Goal: Transaction & Acquisition: Purchase product/service

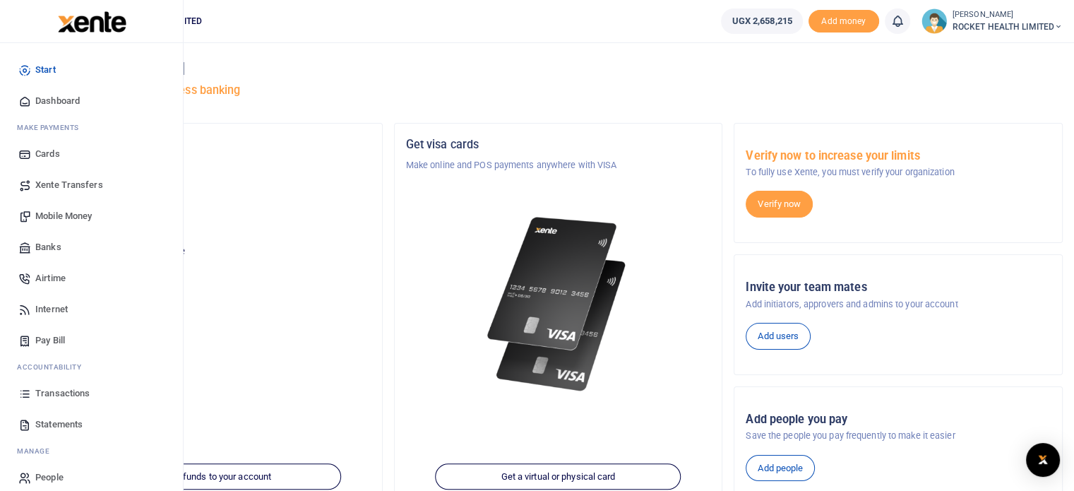
click at [56, 395] on span "Transactions" at bounding box center [62, 393] width 54 height 14
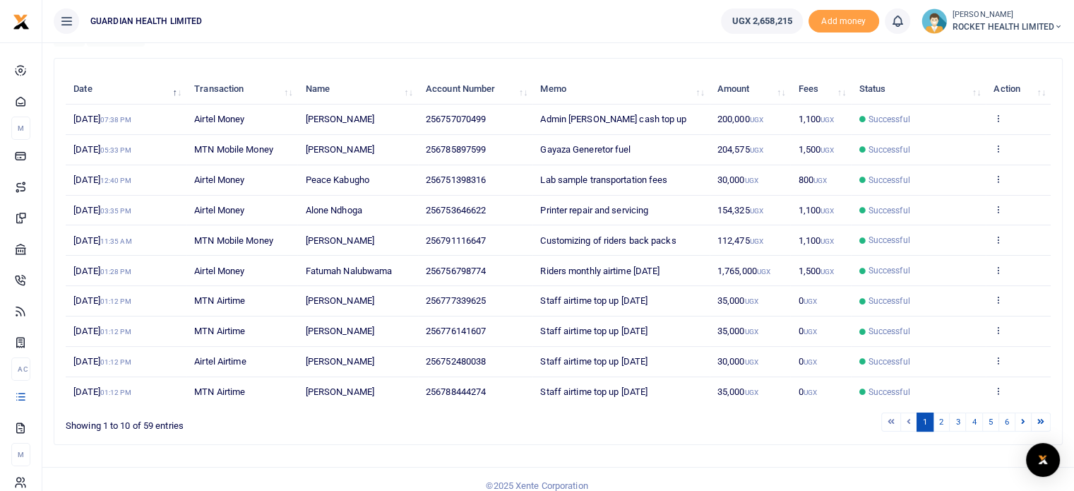
scroll to position [156, 0]
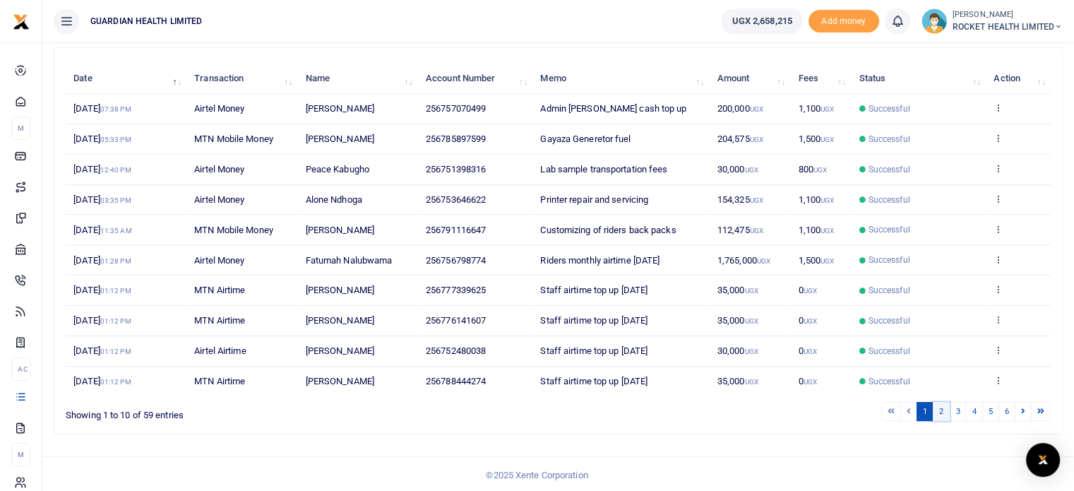
click at [943, 406] on link "2" at bounding box center [940, 411] width 17 height 19
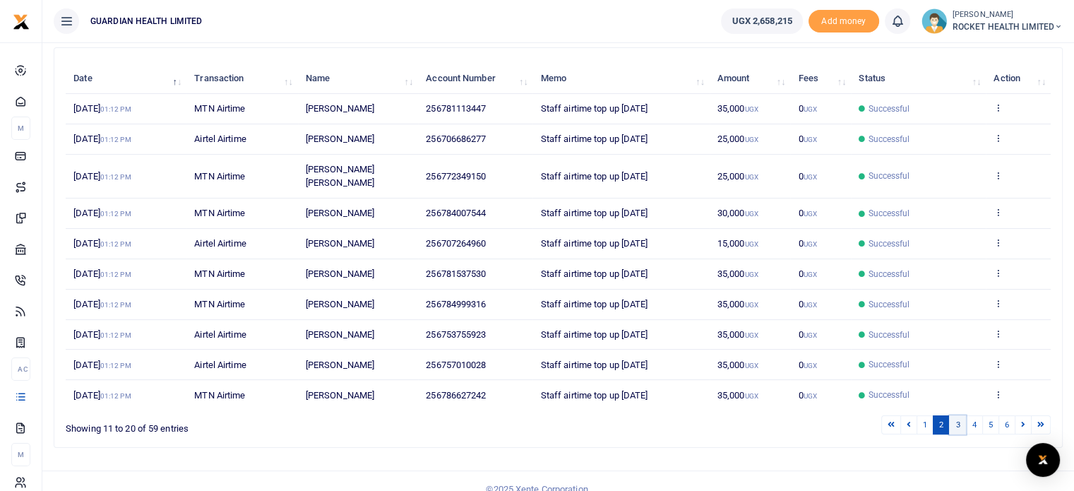
click at [957, 415] on link "3" at bounding box center [957, 424] width 17 height 19
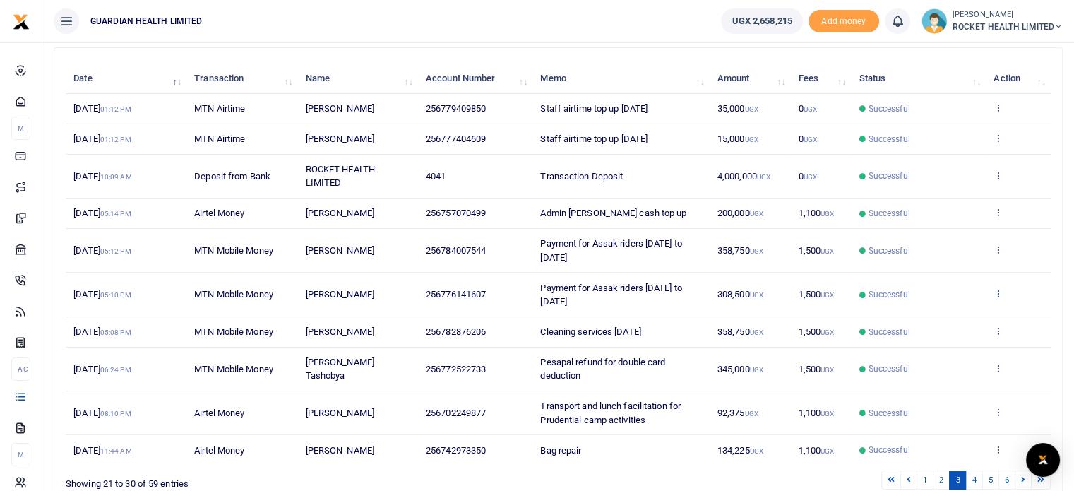
click at [1000, 292] on icon at bounding box center [997, 293] width 9 height 10
click at [994, 247] on icon at bounding box center [997, 249] width 9 height 10
click at [940, 304] on link "Send again" at bounding box center [947, 304] width 112 height 20
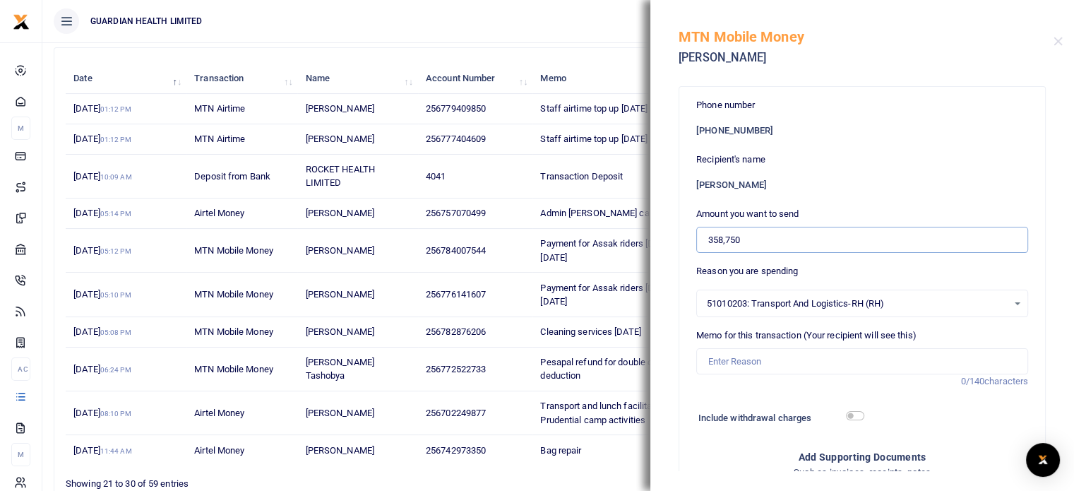
click at [759, 244] on input "358,750" at bounding box center [862, 240] width 332 height 27
type input "350,000"
click at [728, 355] on input "Memo for this transaction (Your recipient will see this)" at bounding box center [862, 361] width 332 height 27
click at [940, 359] on input "Payment for Assak riders 28th July to 3rd August 2025" at bounding box center [862, 361] width 332 height 27
click at [813, 361] on input "Payment for Assak riders" at bounding box center [862, 361] width 332 height 27
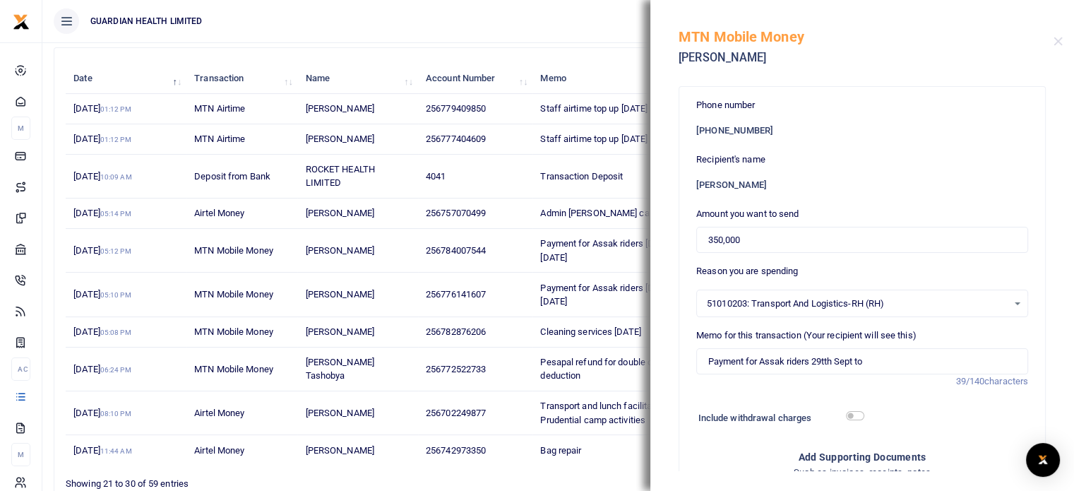
click at [787, 387] on form "Phone number +256 784007544 Recipient's name John Magembe Amount you want to se…" at bounding box center [862, 422] width 332 height 649
click at [884, 363] on input "Payment for Assak riders 29tth Sept to" at bounding box center [862, 361] width 332 height 27
drag, startPoint x: 909, startPoint y: 361, endPoint x: 570, endPoint y: 368, distance: 338.9
click at [570, 368] on div "Transactions Period 09/09/2025 - 10/08/2025 Transaction All Select an option...…" at bounding box center [537, 203] width 1074 height 718
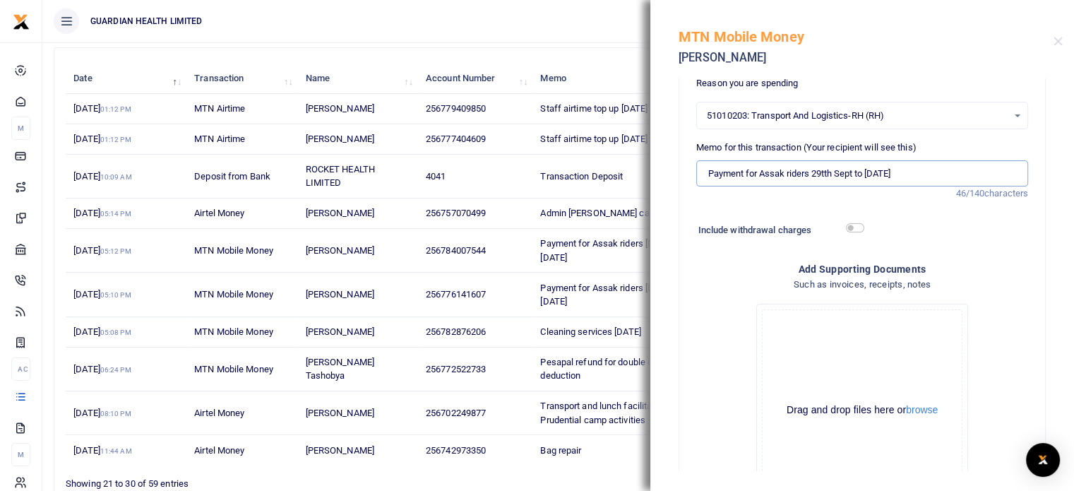
scroll to position [189, 0]
type input "Payment for Assak riders 29tth Sept to [DATE]"
click at [855, 228] on input "checkbox" at bounding box center [855, 226] width 18 height 9
checkbox input "true"
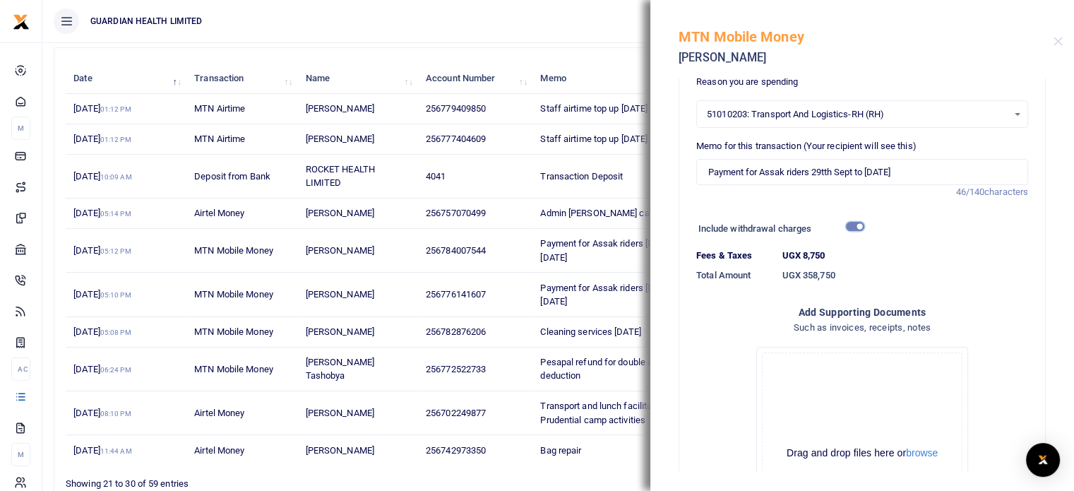
scroll to position [355, 0]
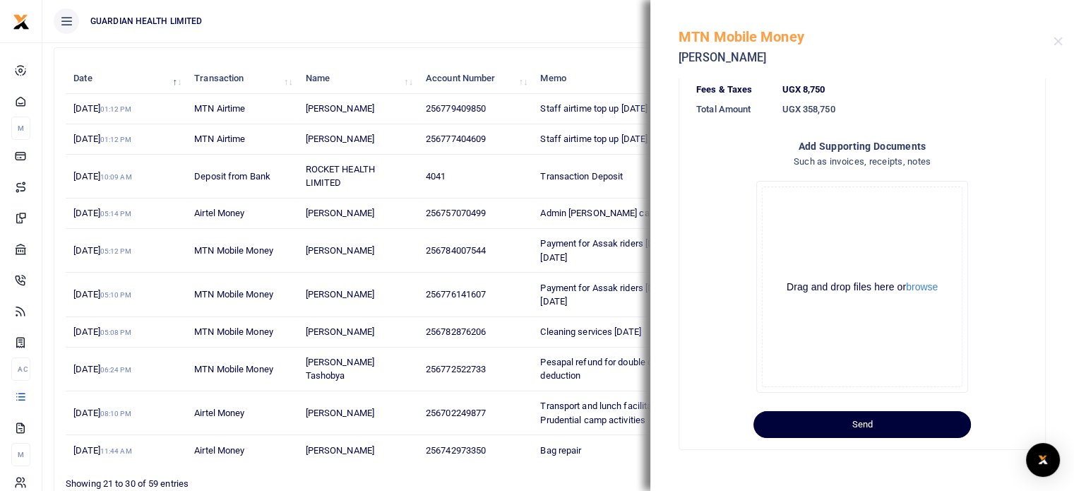
click at [850, 427] on button "Send" at bounding box center [861, 424] width 217 height 27
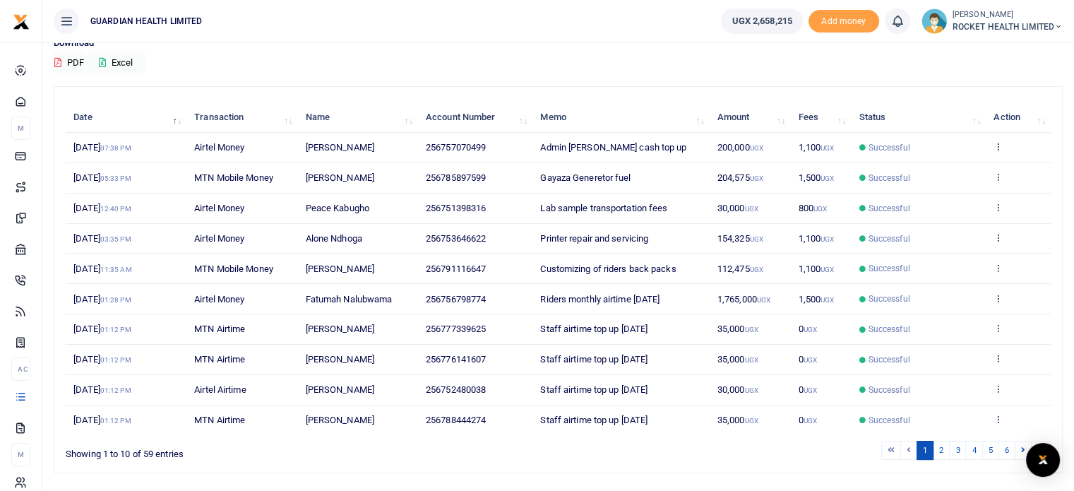
scroll to position [156, 0]
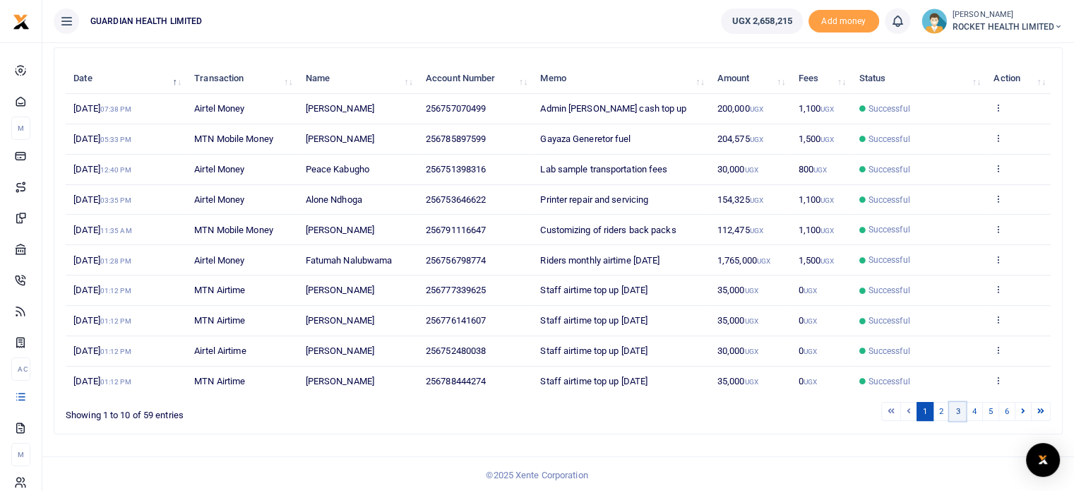
click at [957, 408] on link "3" at bounding box center [957, 411] width 17 height 19
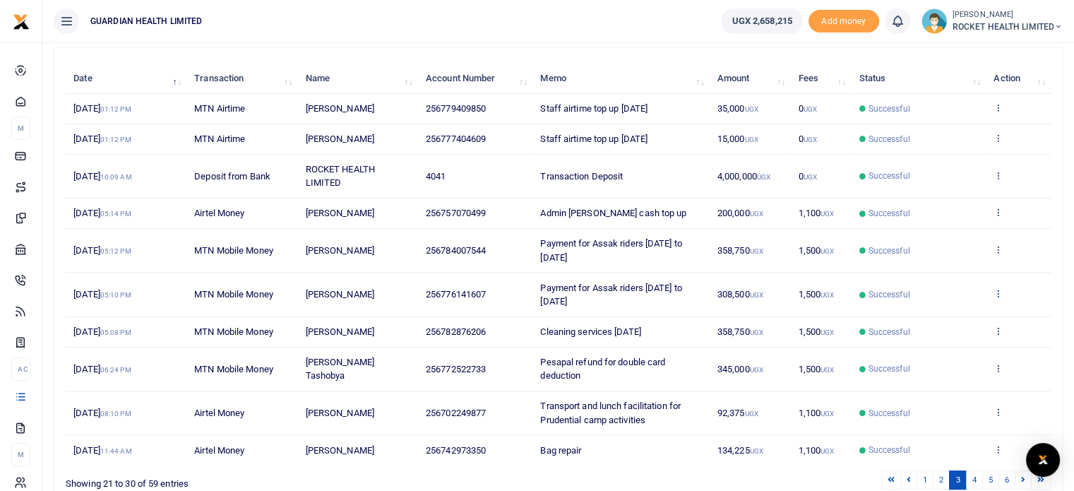
click at [997, 290] on icon at bounding box center [997, 293] width 9 height 10
click at [933, 352] on link "Send again" at bounding box center [947, 348] width 112 height 20
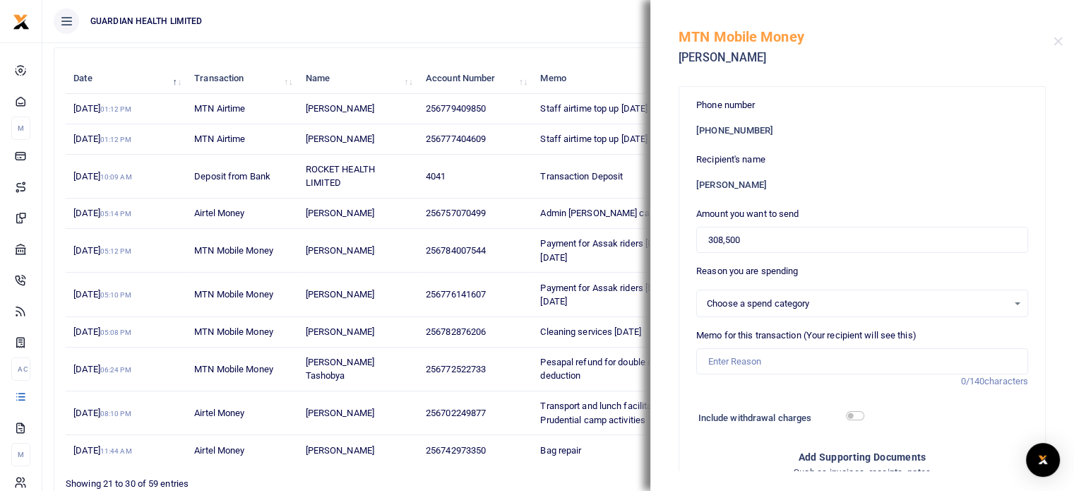
select select "5436"
click at [762, 361] on input "Memo for this transaction (Your recipient will see this)" at bounding box center [862, 361] width 332 height 27
paste input "Payment for Assak riders 29tth Sept to [DATE]"
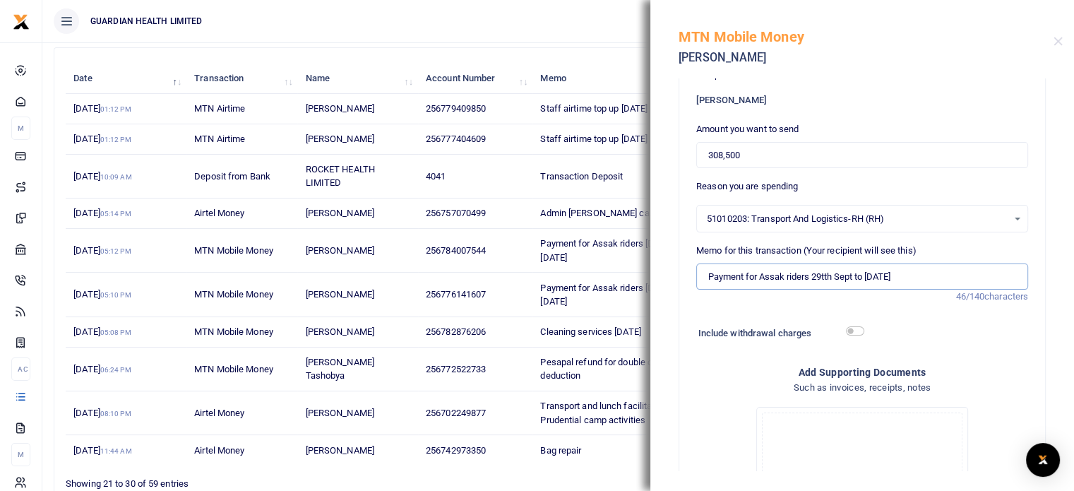
scroll to position [87, 0]
type input "Payment for Assak riders 29tth Sept to [DATE]"
click at [855, 325] on input "checkbox" at bounding box center [855, 328] width 18 height 9
checkbox input "true"
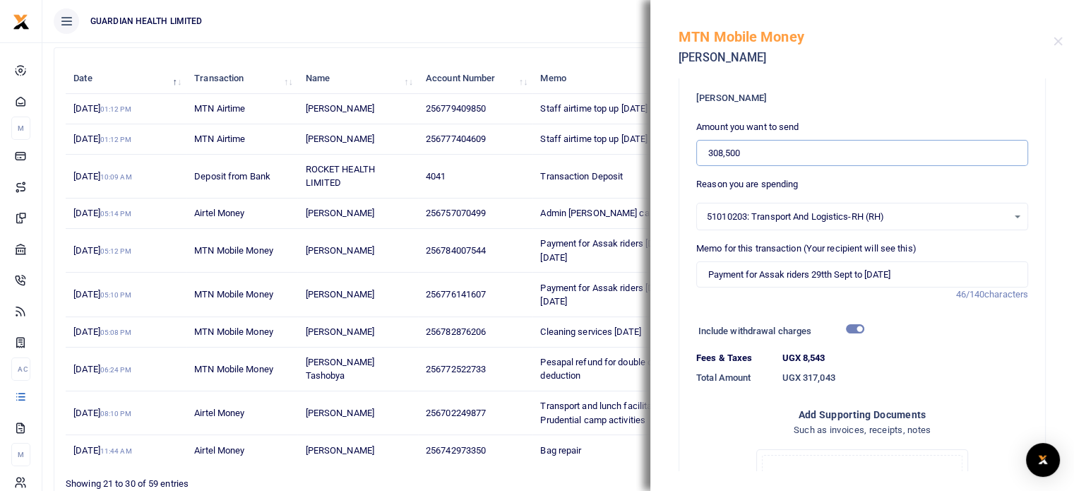
click at [758, 148] on input "308,500" at bounding box center [862, 153] width 332 height 27
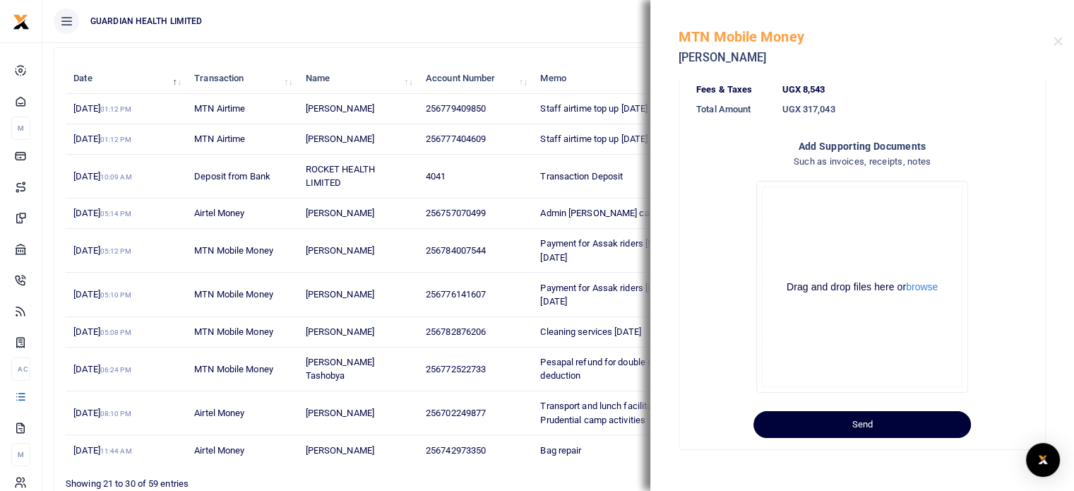
scroll to position [354, 0]
type input "300,000"
click at [860, 423] on button "Send" at bounding box center [861, 424] width 217 height 27
